Goal: Task Accomplishment & Management: Use online tool/utility

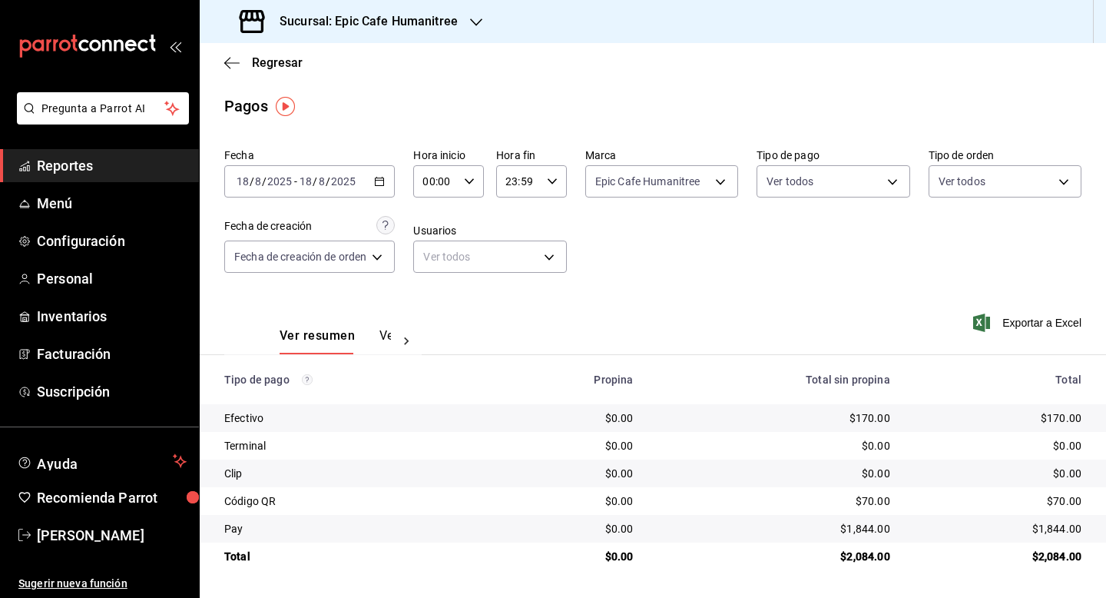
click at [380, 183] on icon "button" at bounding box center [379, 181] width 11 height 11
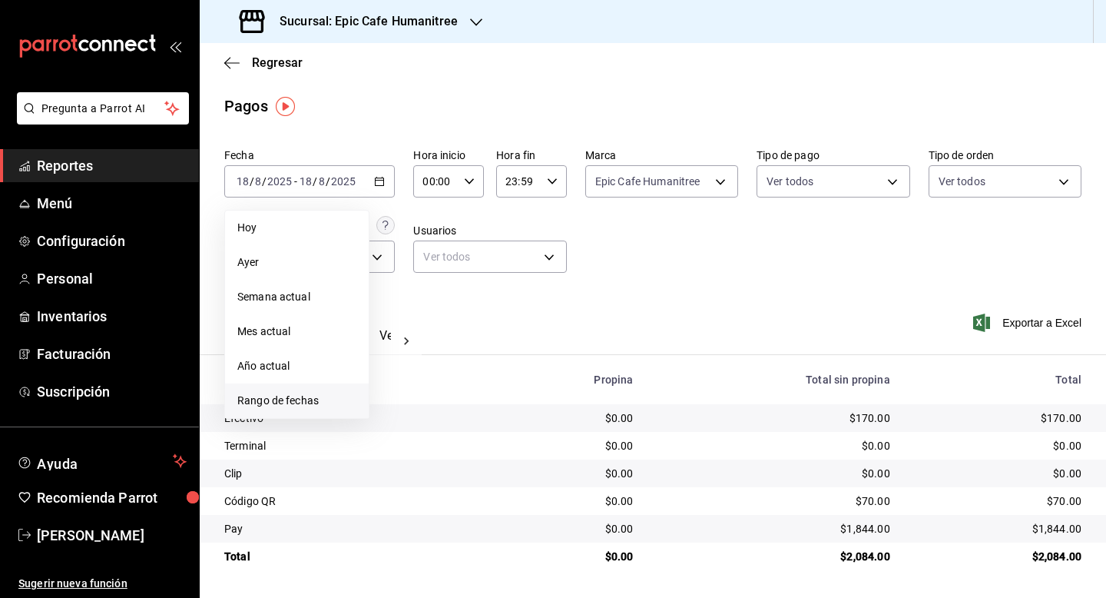
click at [323, 398] on span "Rango de fechas" at bounding box center [296, 401] width 119 height 16
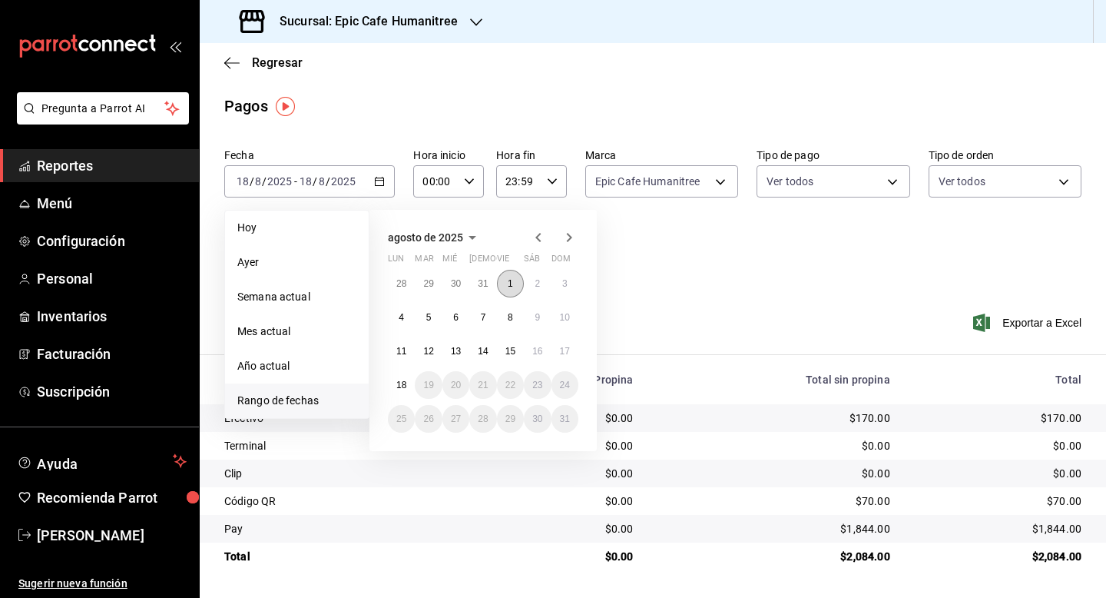
click at [511, 283] on abbr "1" at bounding box center [510, 283] width 5 height 11
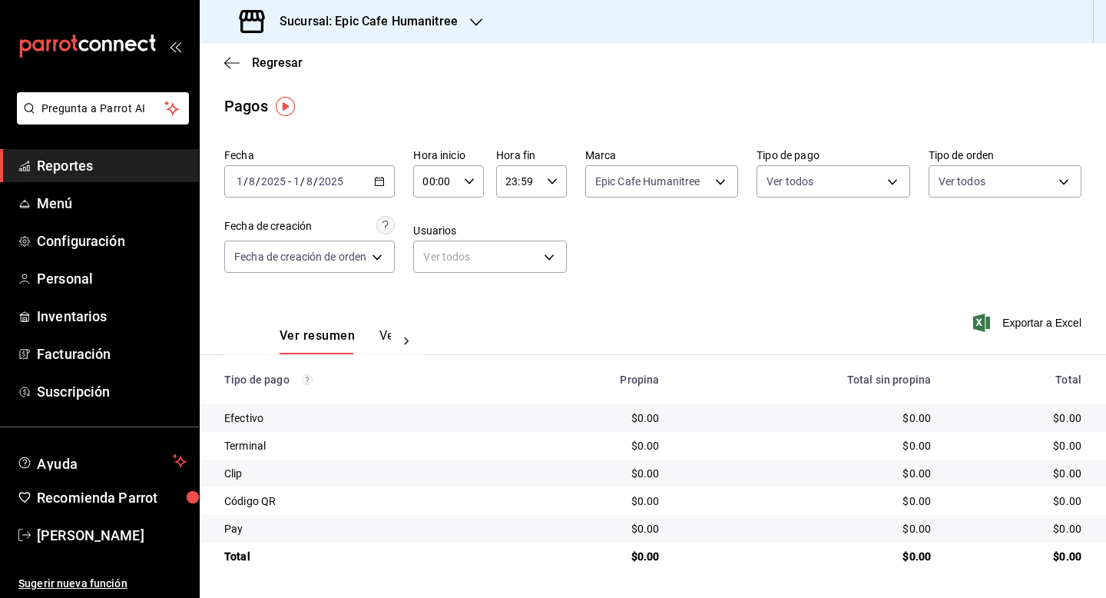
click at [383, 189] on div "[DATE] [DATE] - [DATE] [DATE]" at bounding box center [309, 181] width 171 height 32
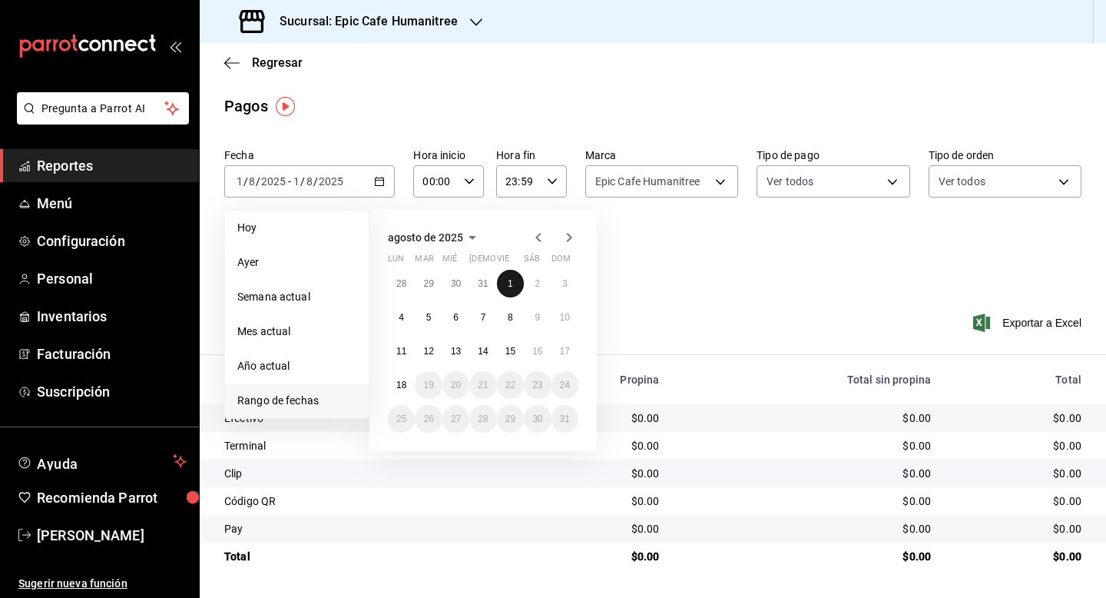
click at [511, 287] on abbr "1" at bounding box center [510, 283] width 5 height 11
click at [516, 348] on button "15" at bounding box center [510, 351] width 27 height 28
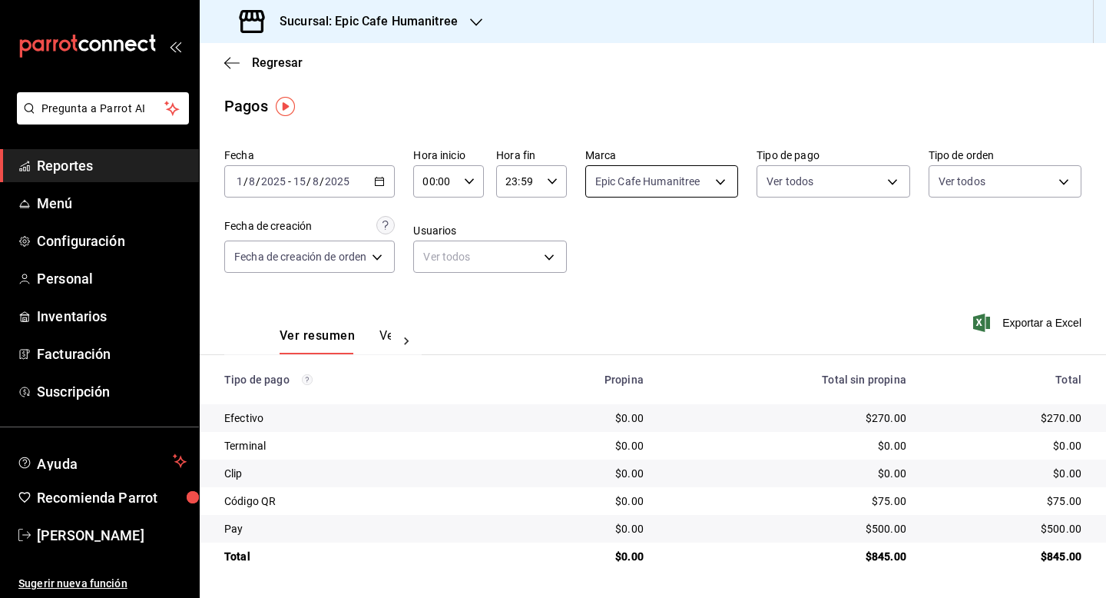
click at [718, 183] on body "Pregunta a Parrot AI Reportes Menú Configuración Personal Inventarios Facturaci…" at bounding box center [553, 299] width 1106 height 598
click at [675, 323] on span "Eatery Humanitree" at bounding box center [680, 327] width 105 height 16
type input "e2a6dcd0-c09b-4f39-b209-5f97019748a2,3f18ad05-55ab-44ea-8b53-c1c2b2db6cb9"
checkbox input "true"
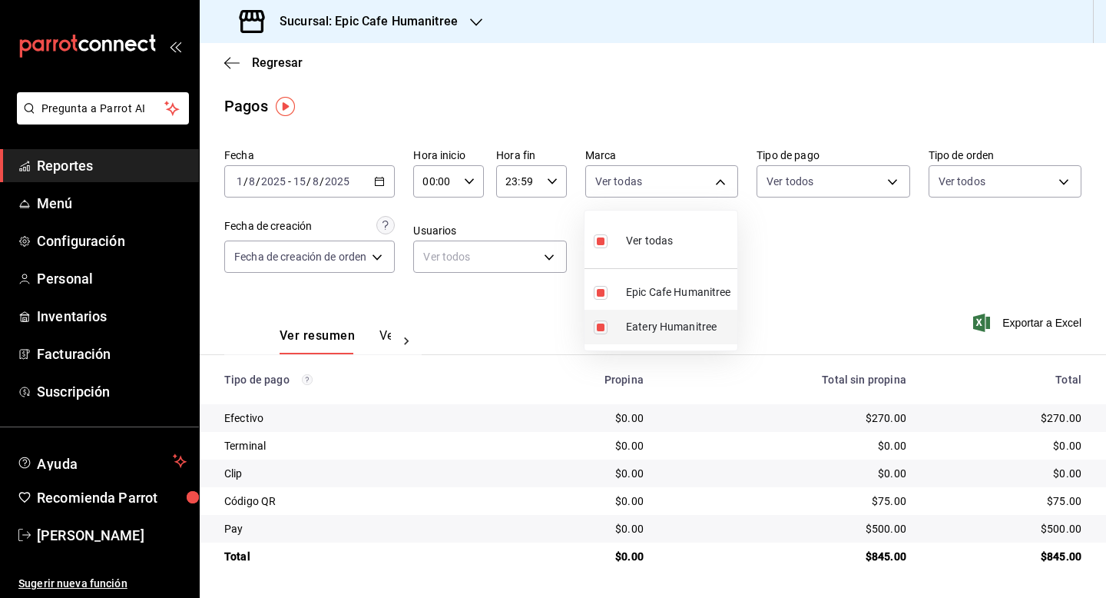
click at [693, 330] on span "Eatery Humanitree" at bounding box center [678, 327] width 105 height 16
type input "e2a6dcd0-c09b-4f39-b209-5f97019748a2"
checkbox input "false"
click at [379, 184] on div at bounding box center [553, 299] width 1106 height 598
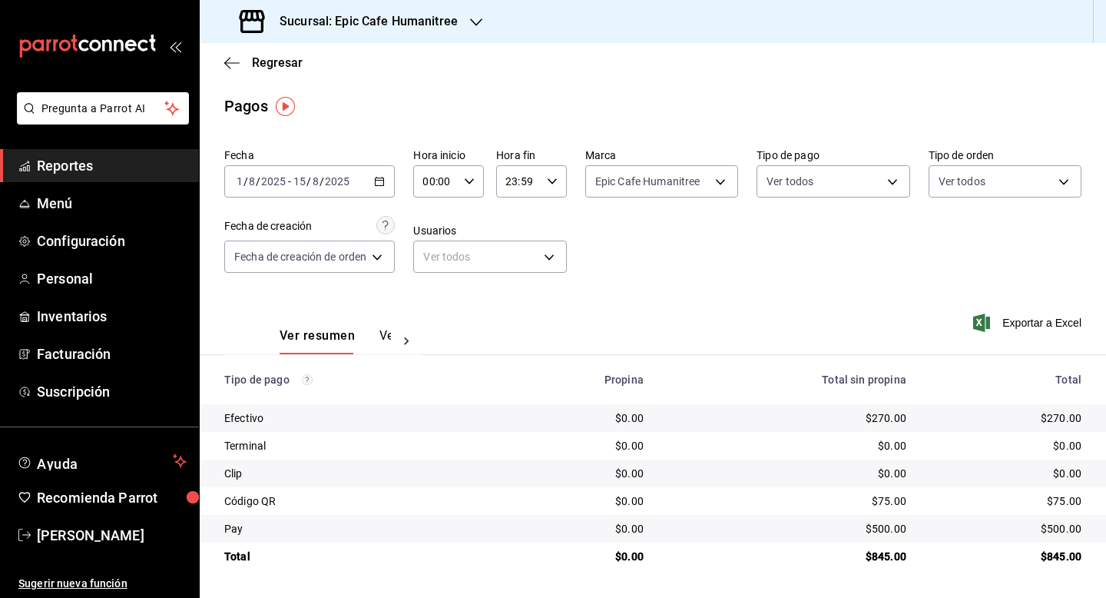
click at [380, 178] on icon "button" at bounding box center [379, 181] width 11 height 11
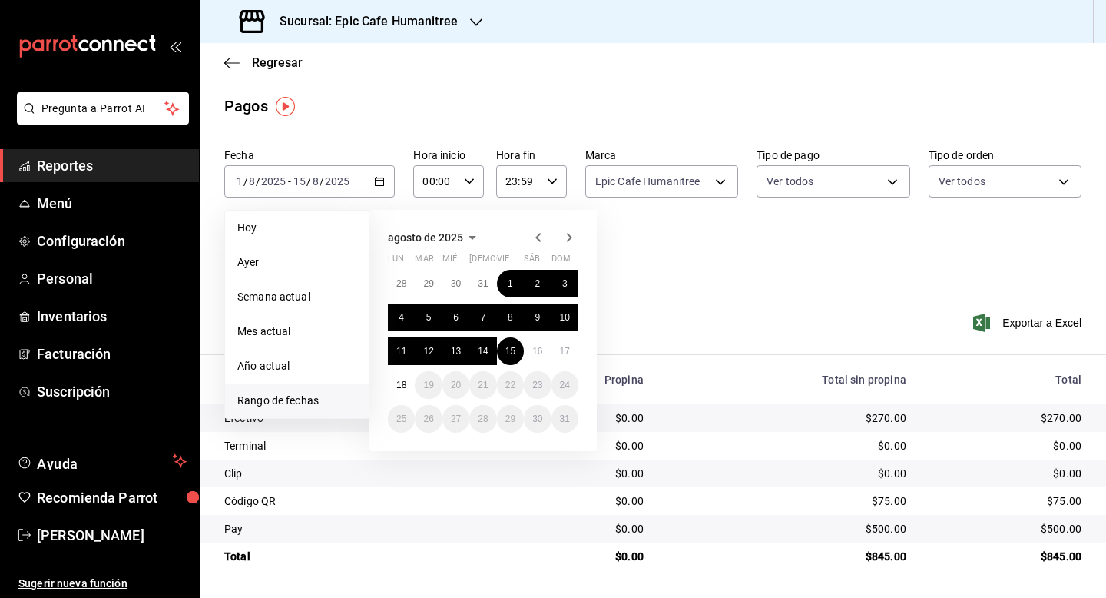
click at [341, 96] on div "Pagos" at bounding box center [653, 105] width 907 height 23
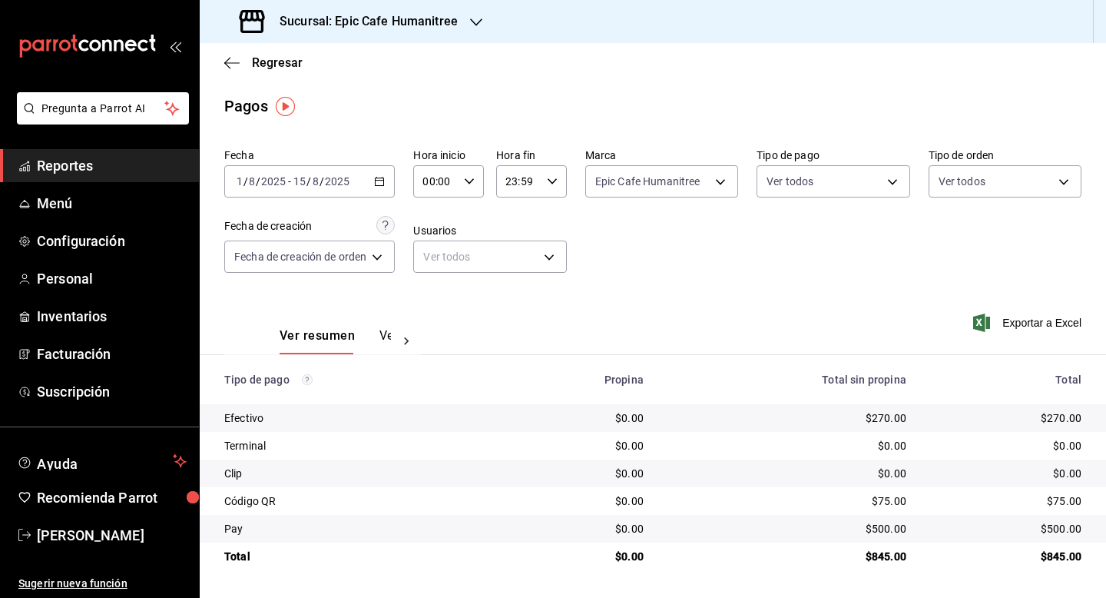
click at [466, 26] on div "Sucursal: Epic Cafe Humanitree" at bounding box center [350, 21] width 277 height 43
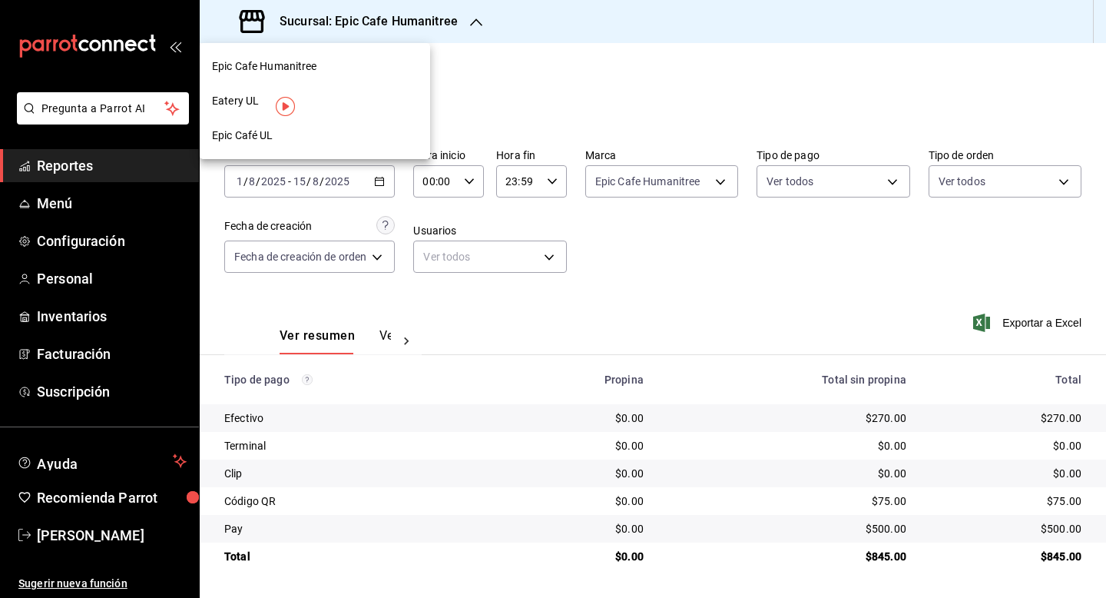
click at [253, 139] on span "Epic Café UL" at bounding box center [242, 136] width 61 height 16
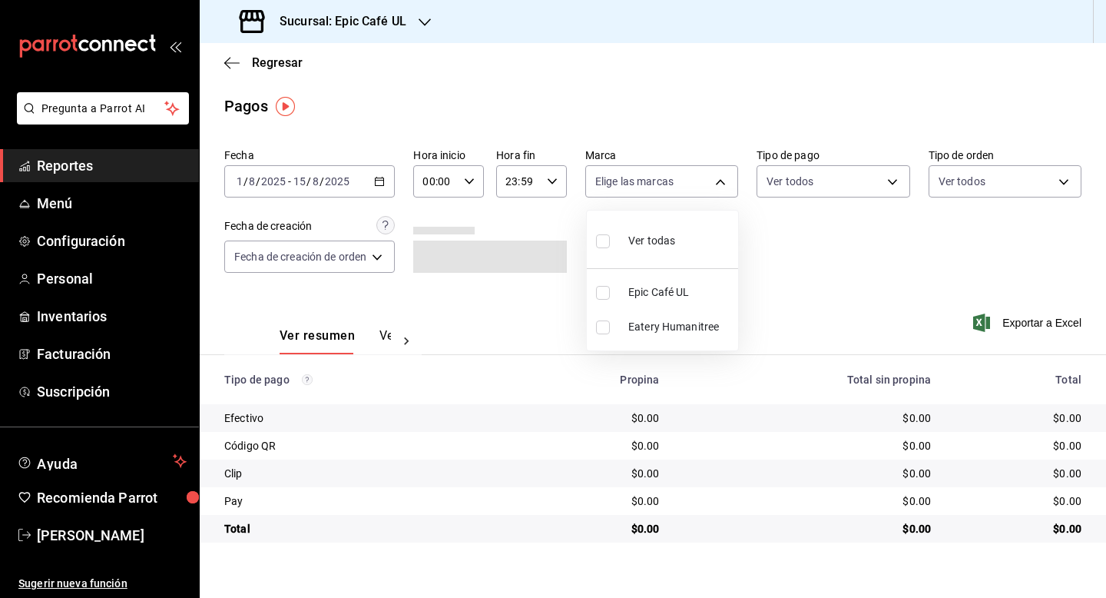
click at [726, 181] on body "Pregunta a Parrot AI Reportes Menú Configuración Personal Inventarios Facturaci…" at bounding box center [553, 299] width 1106 height 598
click at [678, 283] on li "Epic Café UL" at bounding box center [662, 292] width 151 height 35
type input "8ab046c6-0e56-43ef-b272-b6267400ac64"
checkbox input "true"
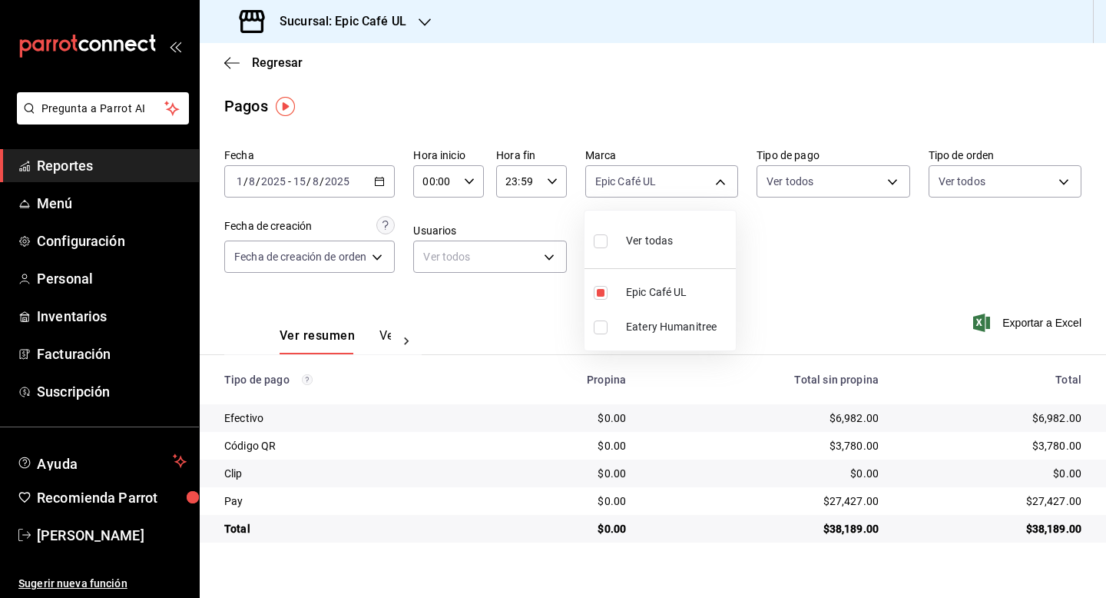
click at [599, 240] on input "checkbox" at bounding box center [601, 241] width 14 height 14
checkbox input "true"
type input "8ab046c6-0e56-43ef-b272-b6267400ac64,c832d7f2-bfd0-461e-be2e-c17eaf69f67d"
checkbox input "true"
click at [385, 184] on div at bounding box center [553, 299] width 1106 height 598
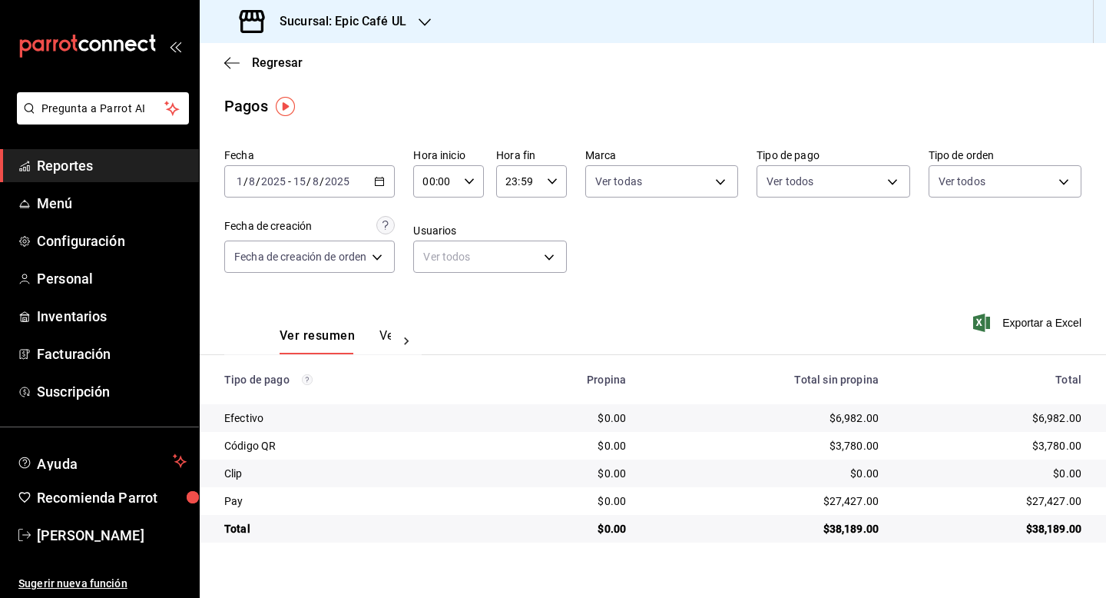
click at [385, 184] on icon "button" at bounding box center [379, 181] width 11 height 11
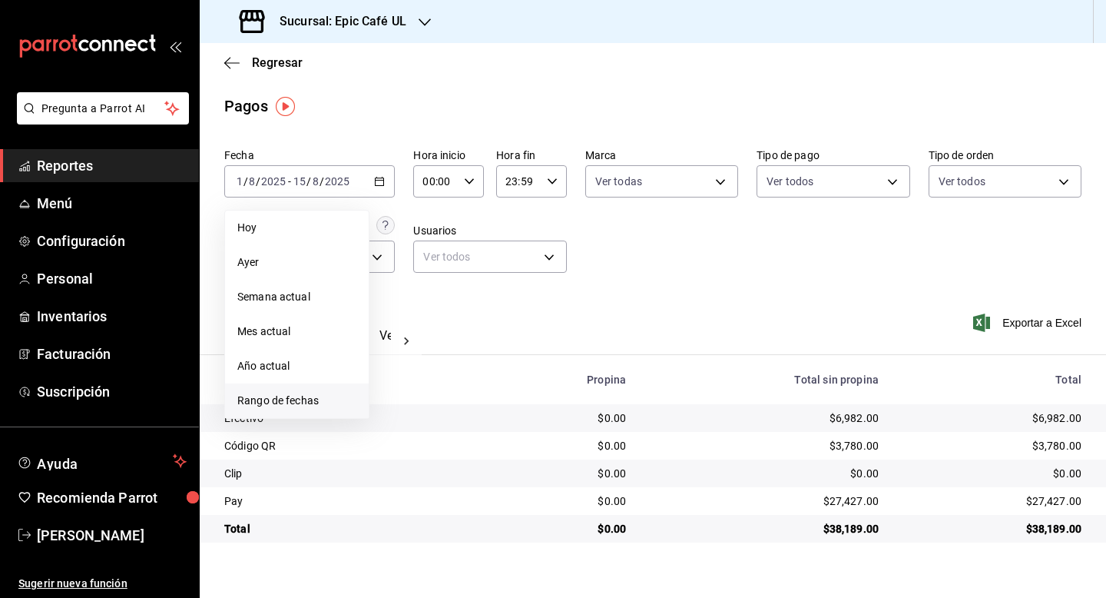
click at [304, 396] on span "Rango de fechas" at bounding box center [296, 401] width 119 height 16
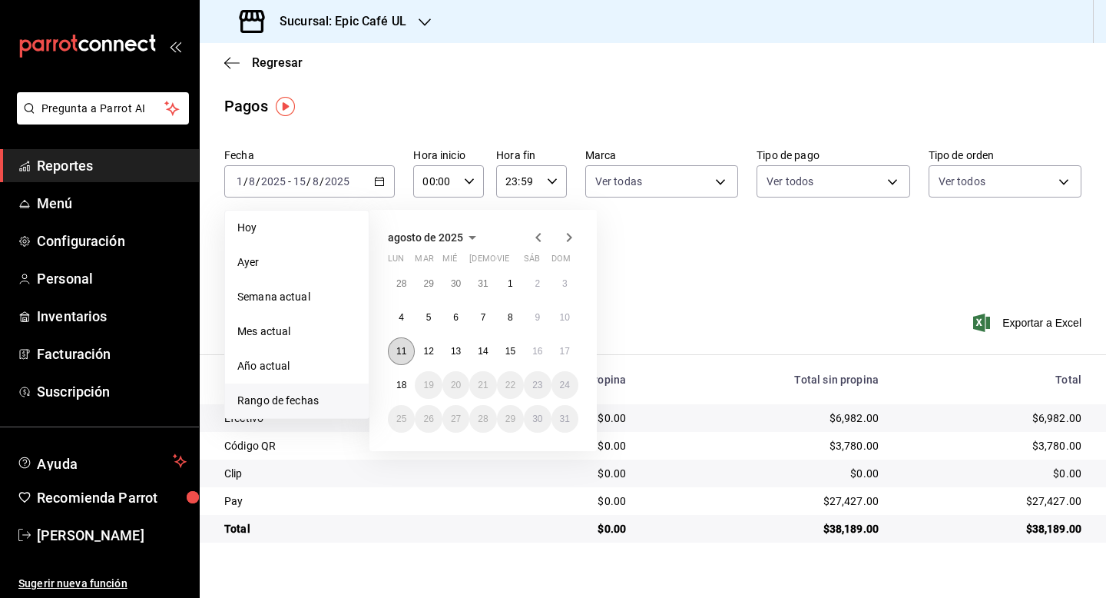
click at [409, 346] on button "11" at bounding box center [401, 351] width 27 height 28
click at [513, 356] on button "15" at bounding box center [510, 351] width 27 height 28
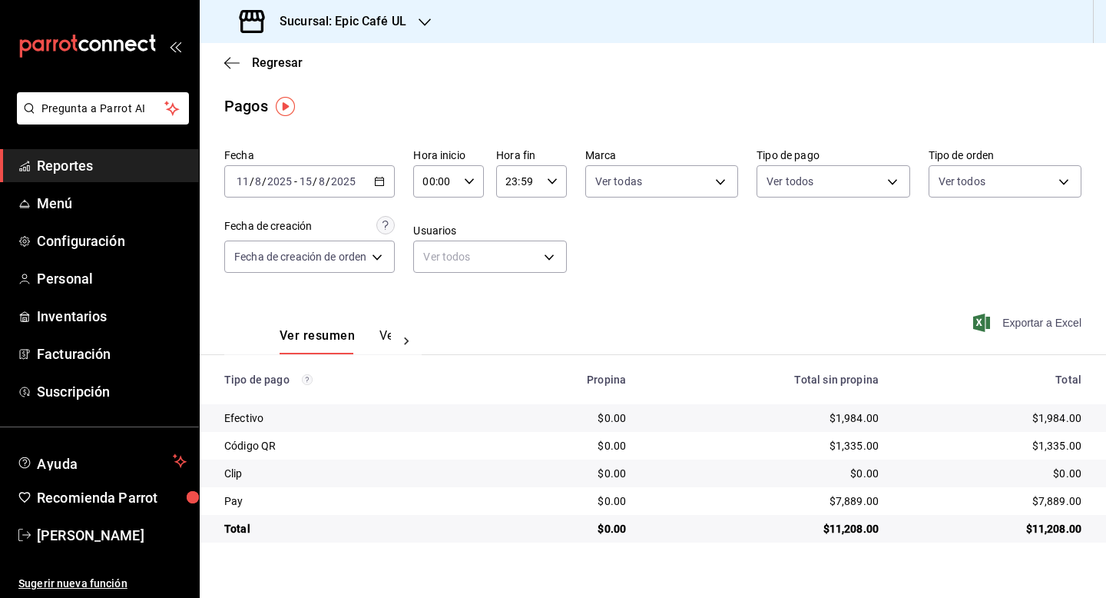
click at [1049, 318] on span "Exportar a Excel" at bounding box center [1028, 322] width 105 height 18
